Goal: Task Accomplishment & Management: Complete application form

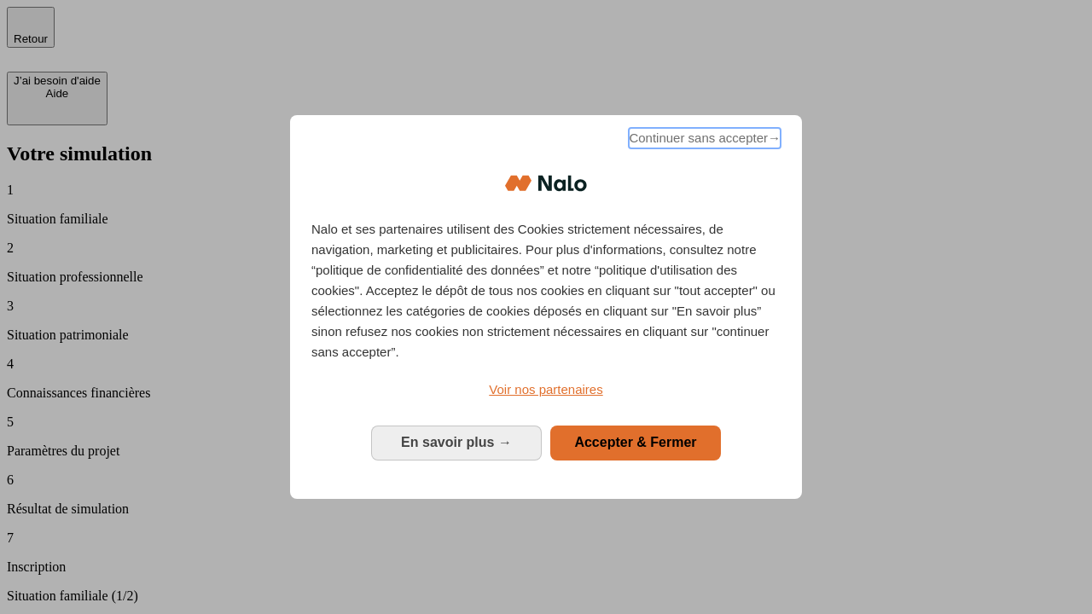
click at [703, 141] on span "Continuer sans accepter →" at bounding box center [705, 138] width 152 height 20
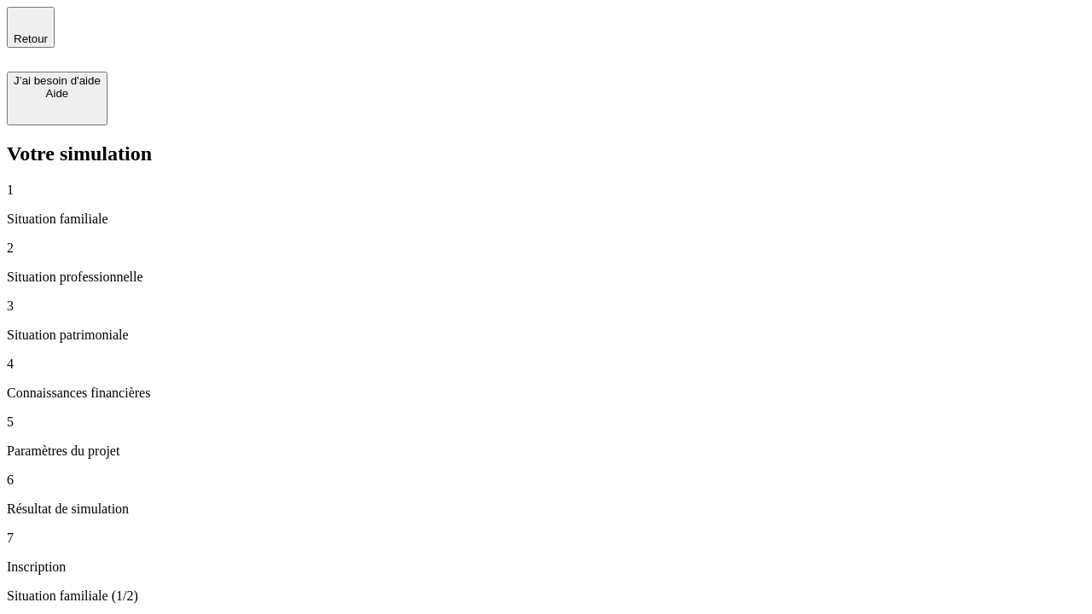
type input "30 000"
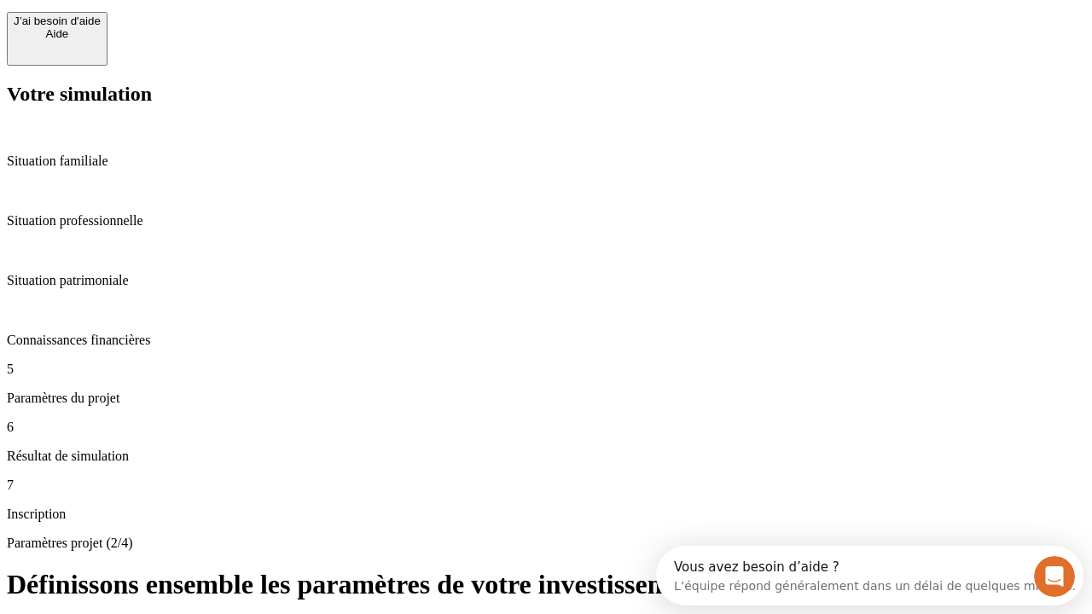
type input "25"
type input "1 000"
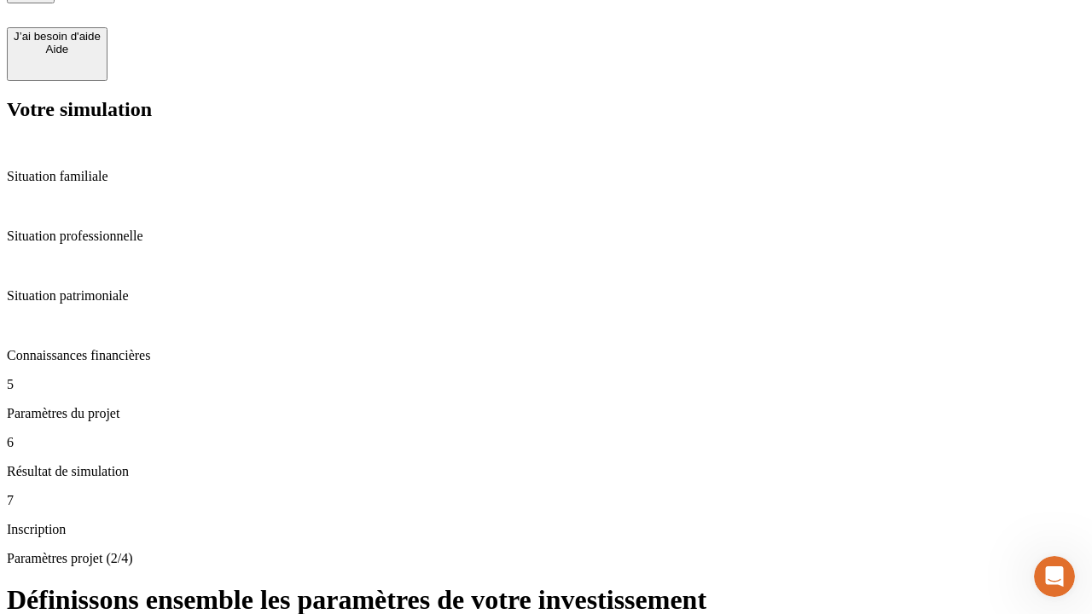
type input "640"
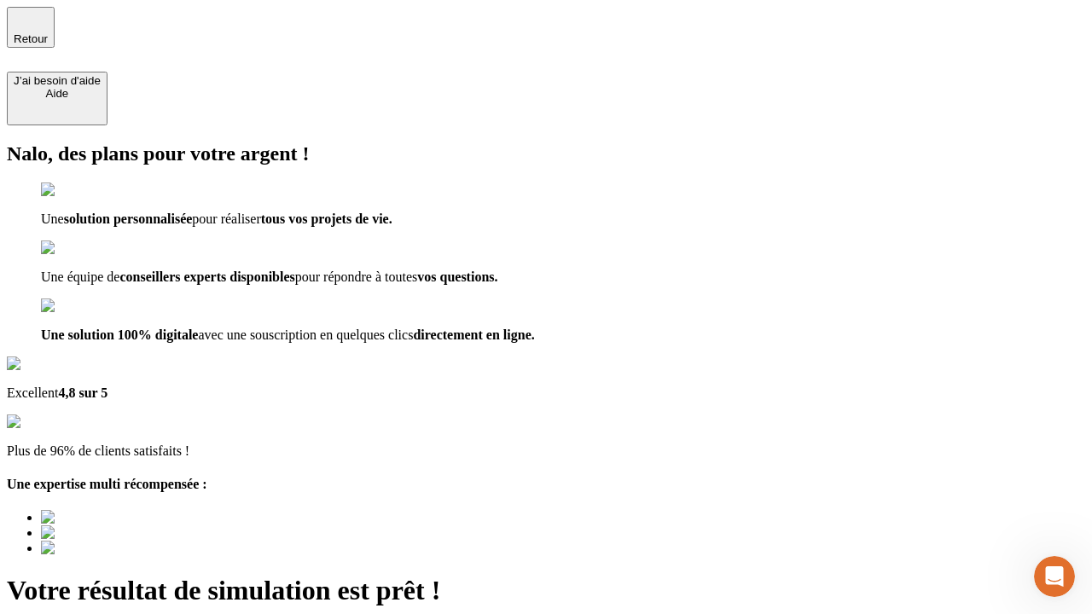
type input "[EMAIL_ADDRESS][PERSON_NAME][DOMAIN_NAME]"
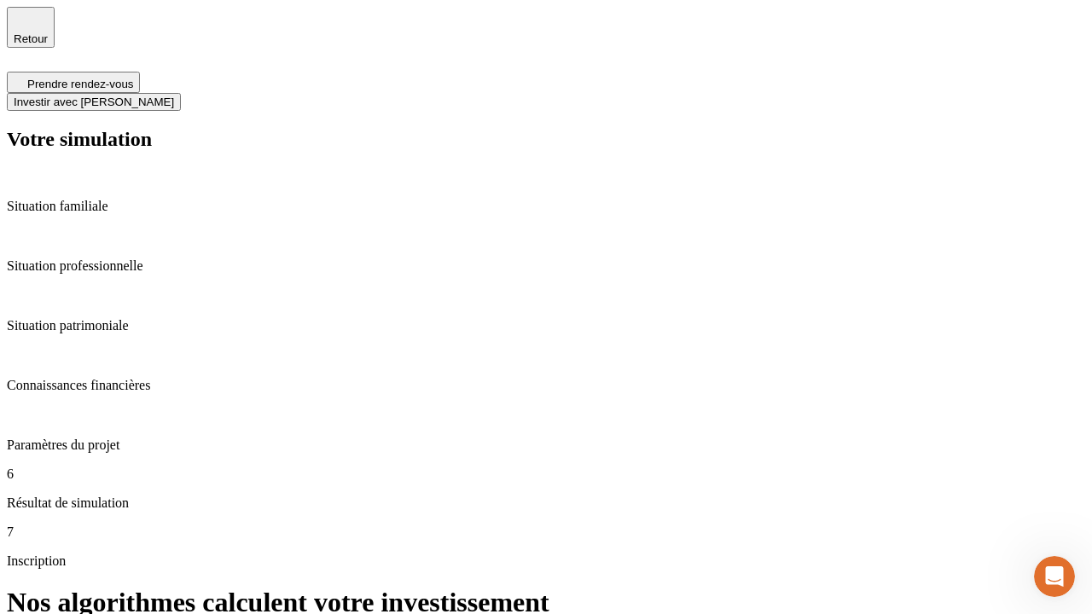
scroll to position [7, 0]
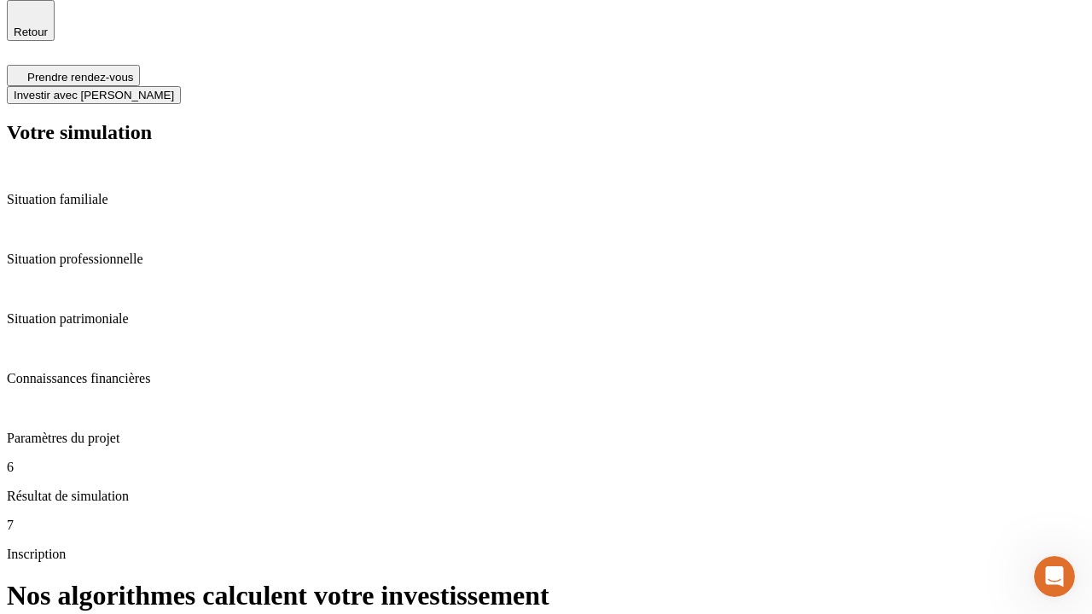
click at [174, 89] on span "Investir avec [PERSON_NAME]" at bounding box center [94, 95] width 160 height 13
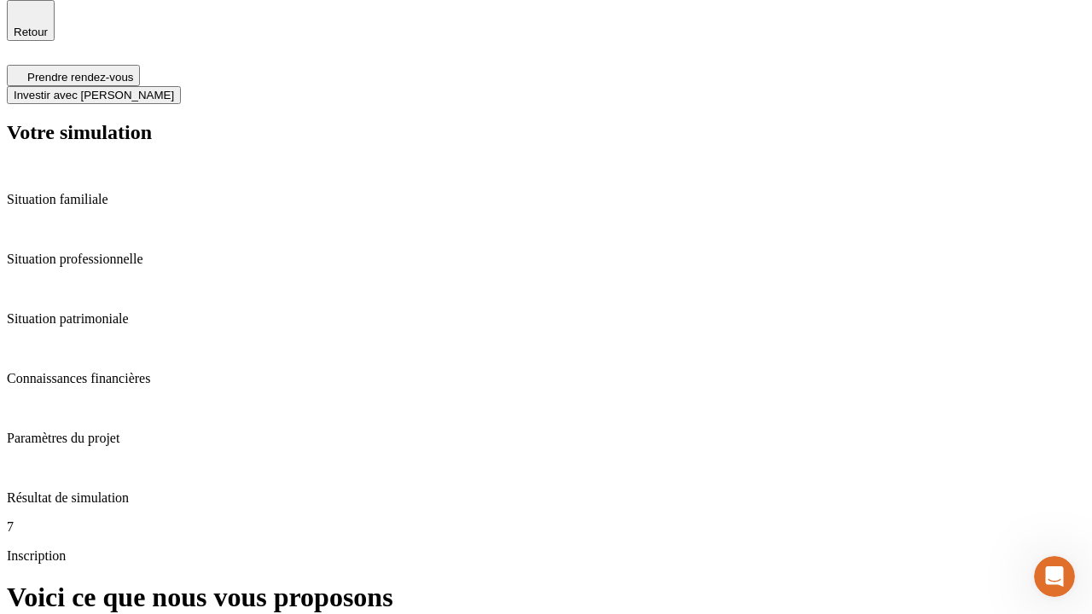
scroll to position [0, 0]
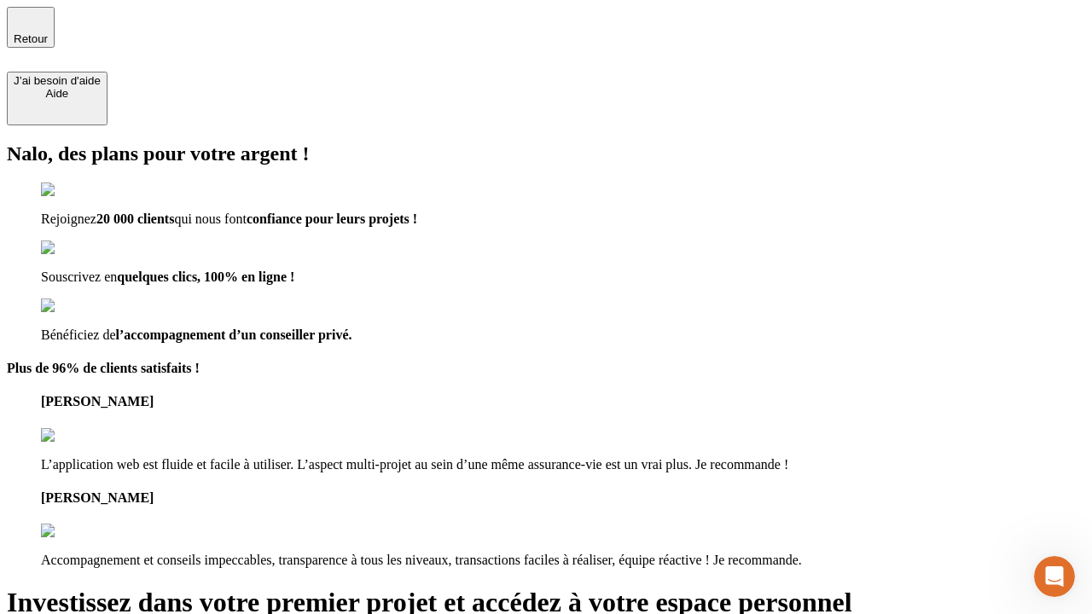
type input "[EMAIL_ADDRESS][PERSON_NAME][DOMAIN_NAME]"
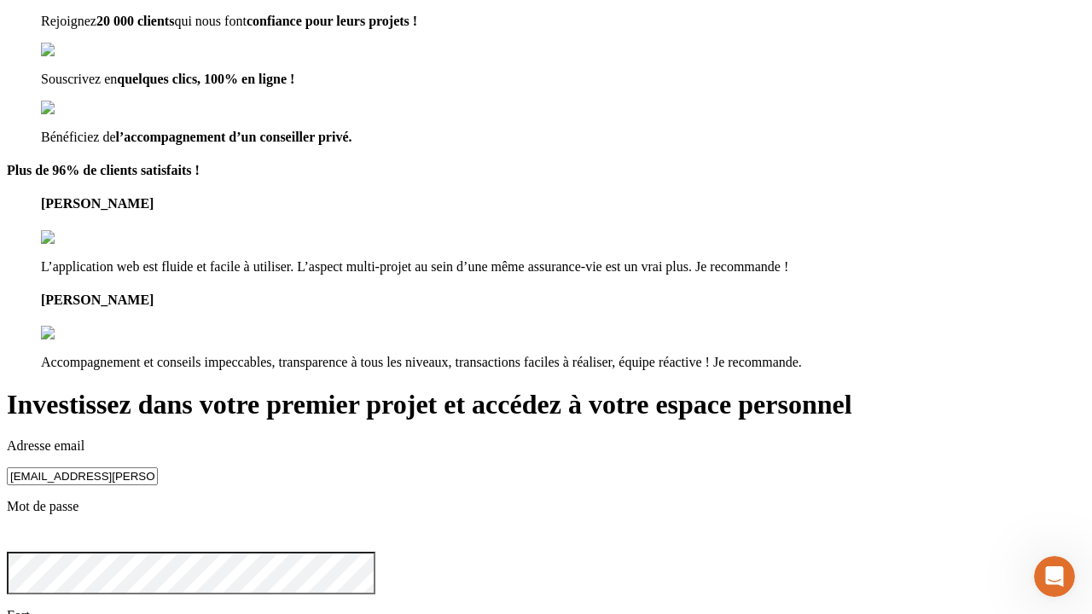
scroll to position [19, 0]
